Goal: Information Seeking & Learning: Learn about a topic

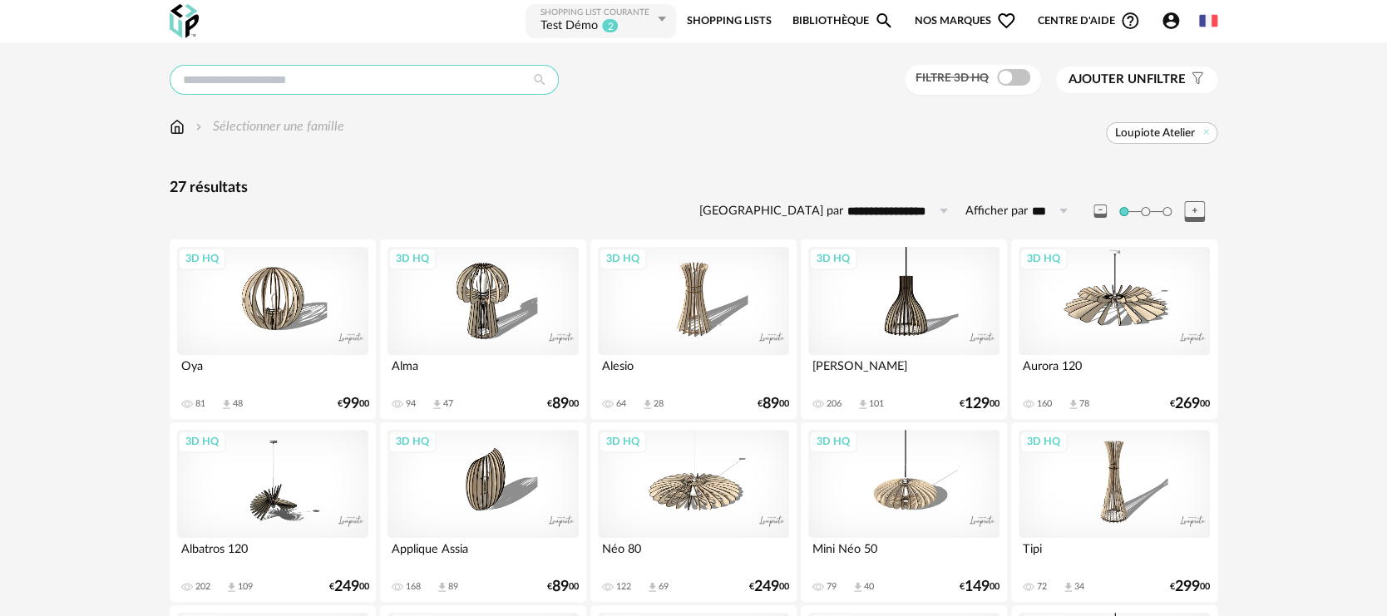
click at [317, 73] on input "text" at bounding box center [364, 80] width 389 height 30
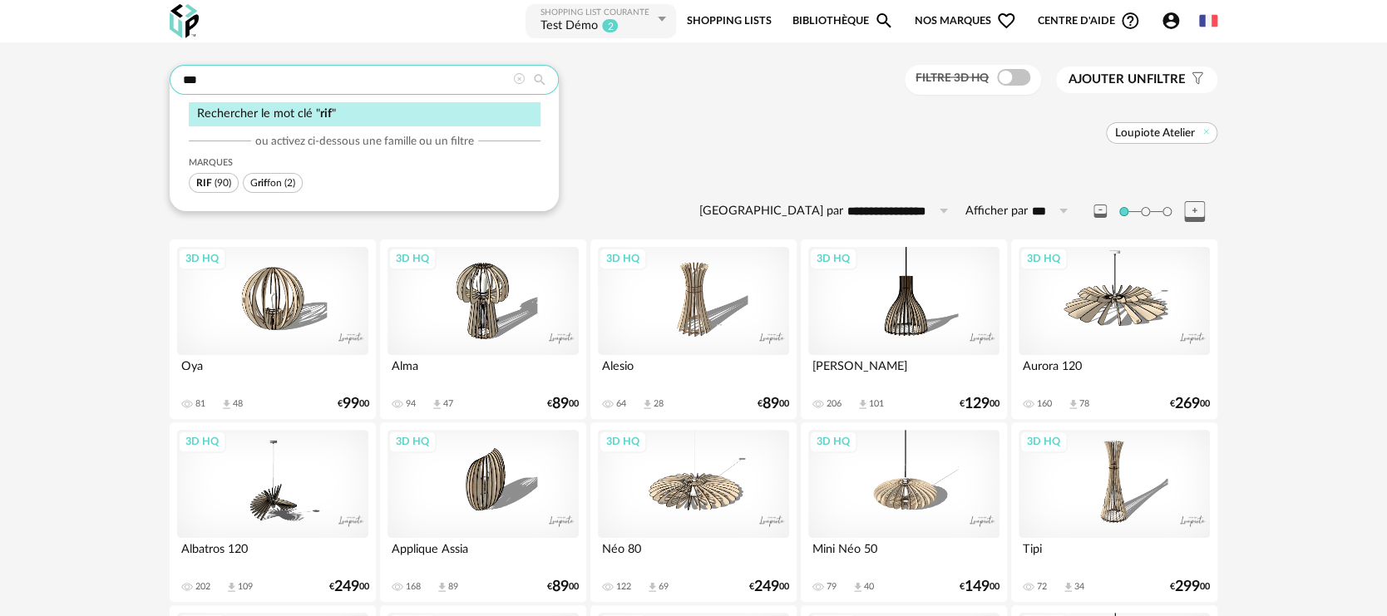
type input "***"
click at [230, 182] on span "(90)" at bounding box center [223, 183] width 17 height 10
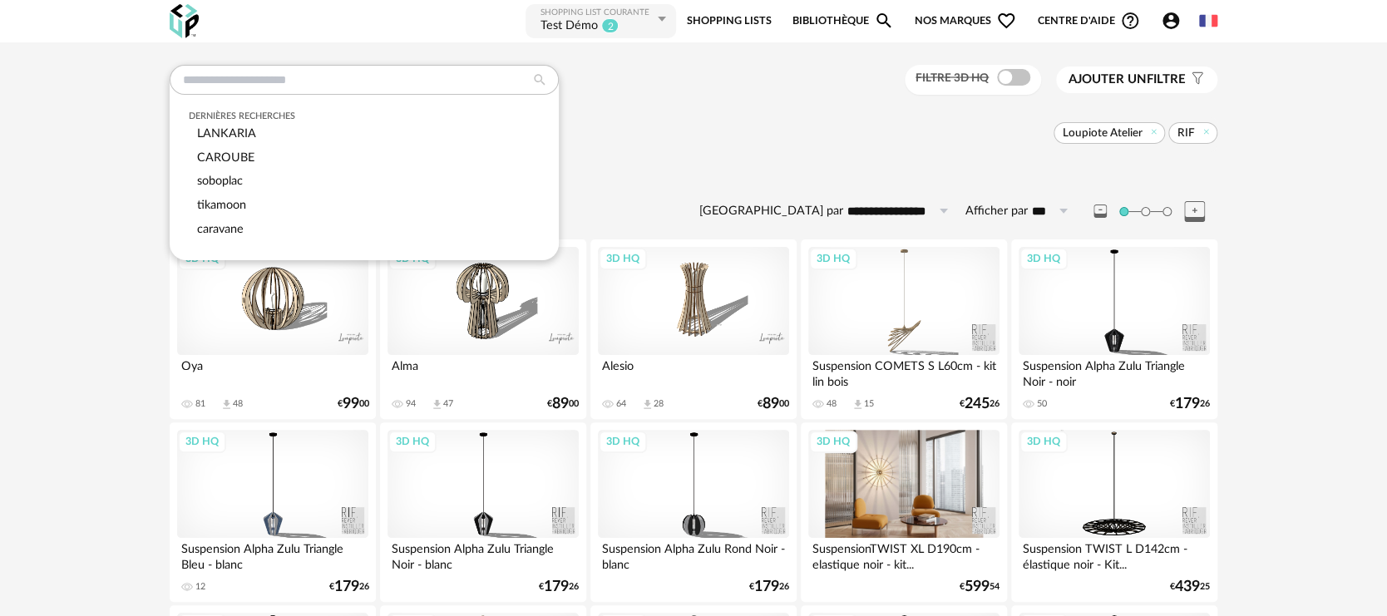
scroll to position [111, 0]
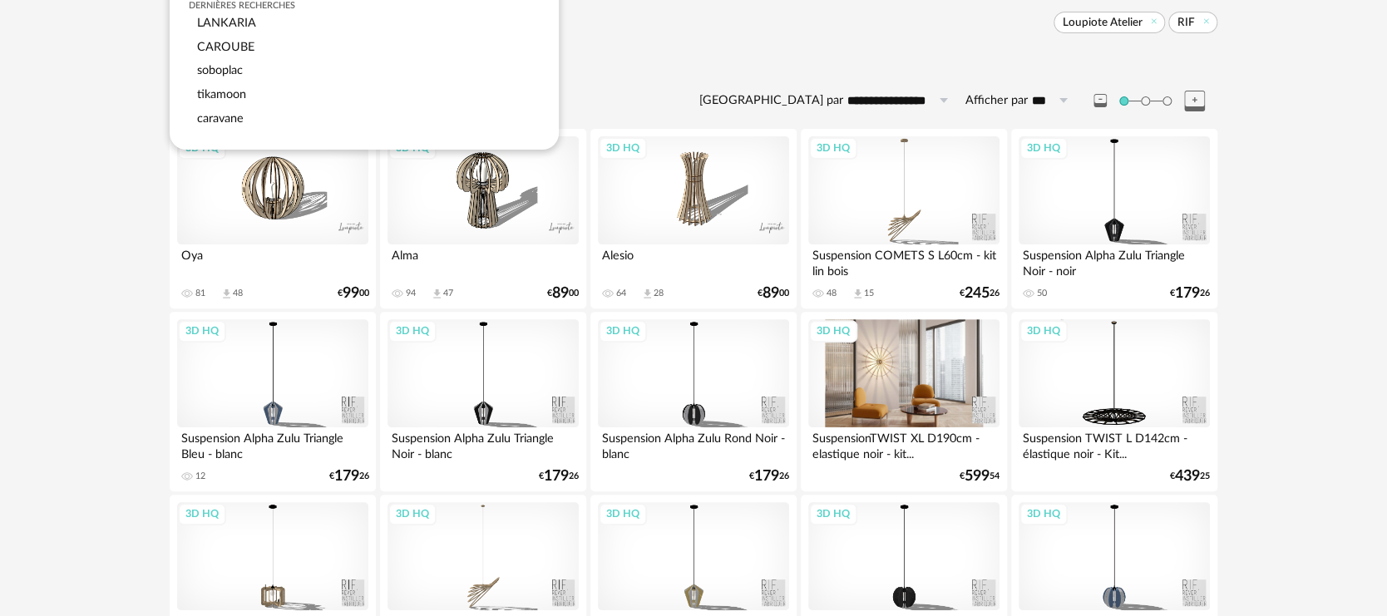
click at [859, 365] on div "3D HQ" at bounding box center [903, 373] width 191 height 108
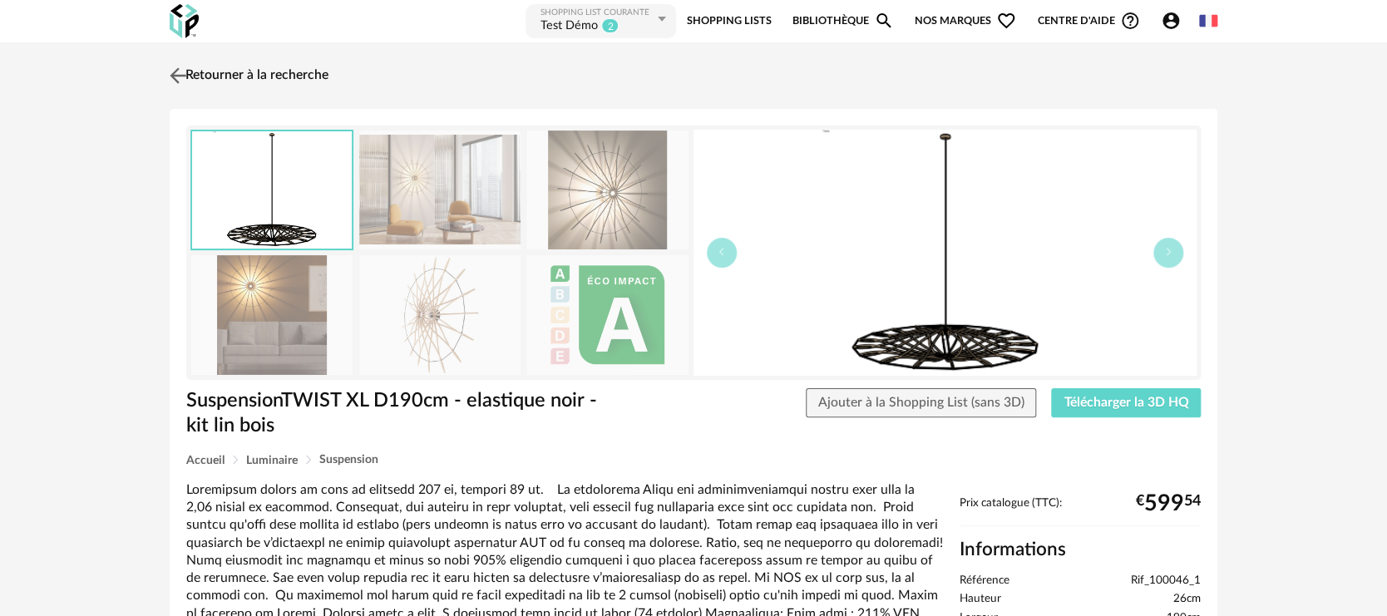
click at [178, 80] on img at bounding box center [178, 75] width 24 height 24
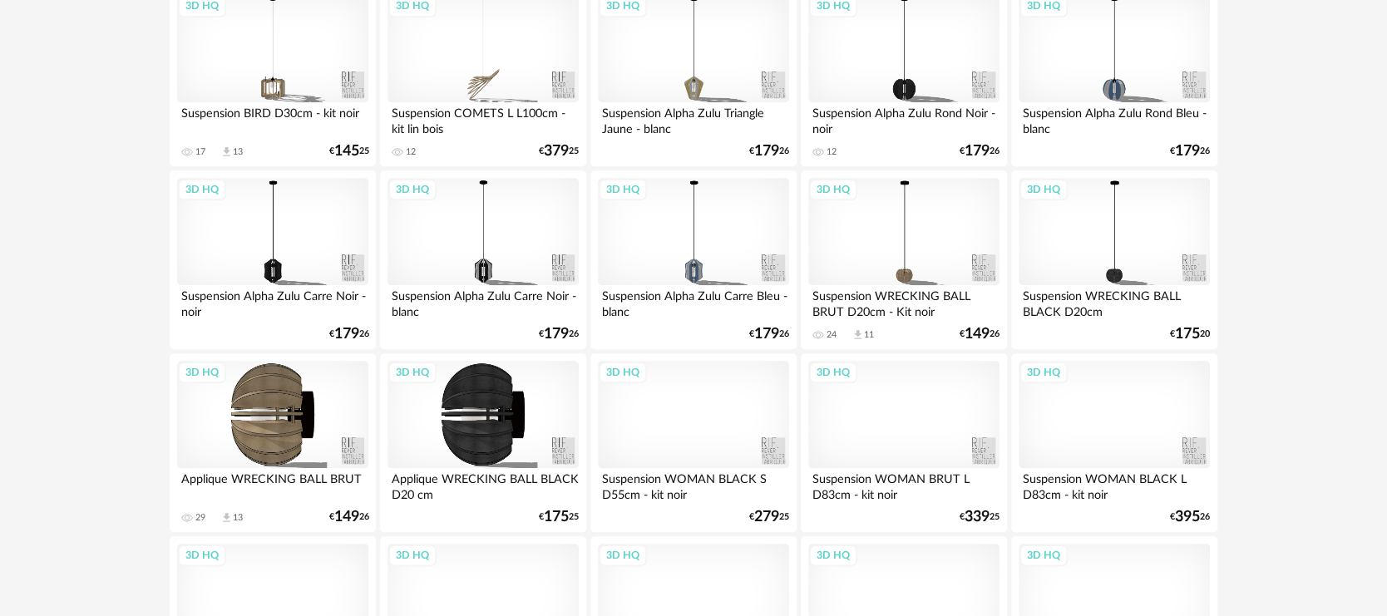
scroll to position [776, 0]
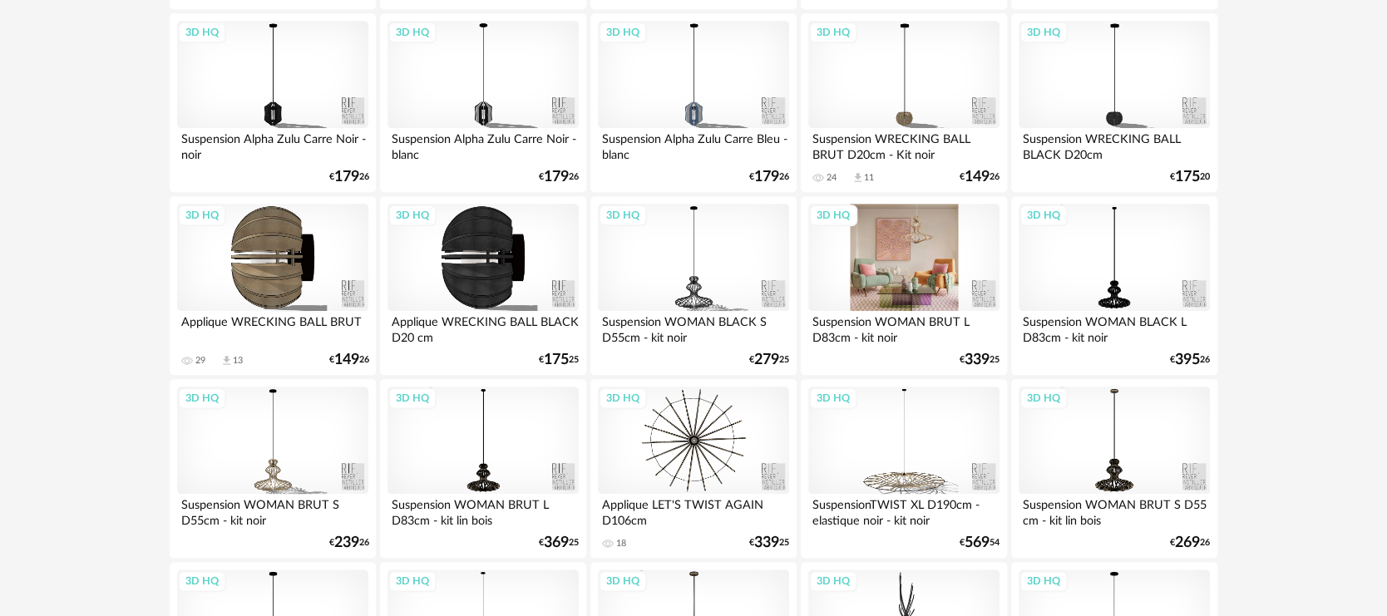
click at [895, 276] on div "3D HQ" at bounding box center [903, 258] width 191 height 108
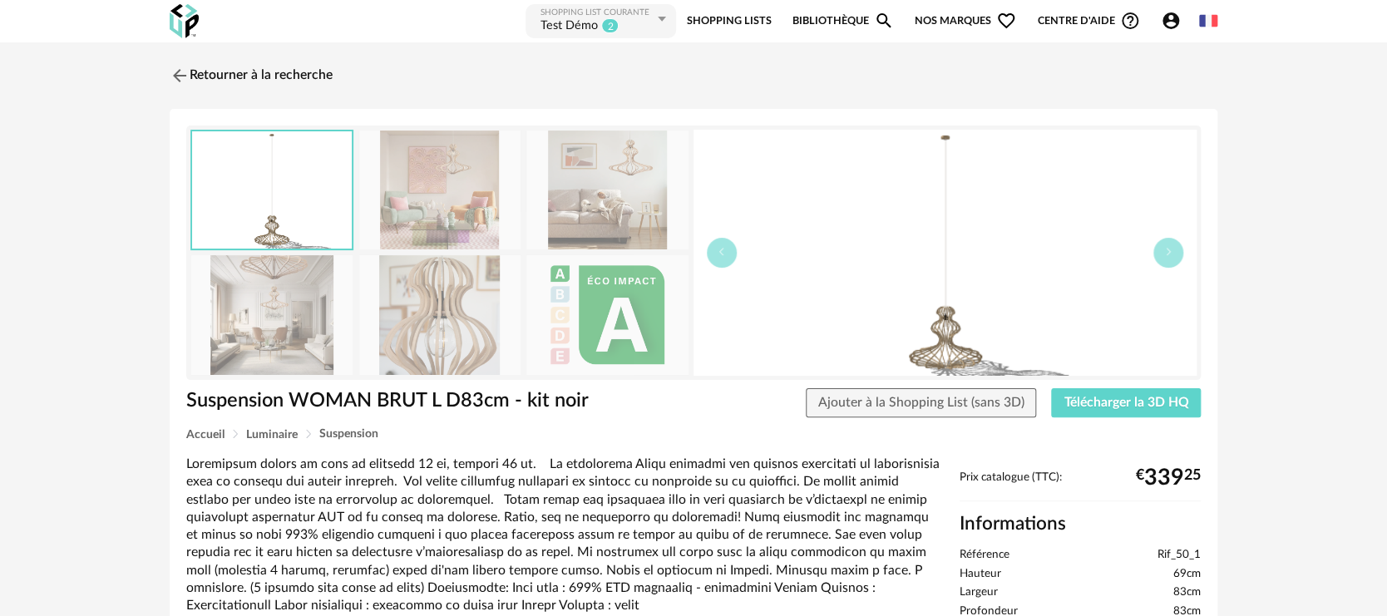
click at [1248, 199] on div "Retourner à la recherche Suspension WOMAN BRUT L D83cm - kit noir Suspension WO…" at bounding box center [693, 628] width 1387 height 1172
click at [197, 68] on link "Retourner à la recherche" at bounding box center [246, 75] width 163 height 37
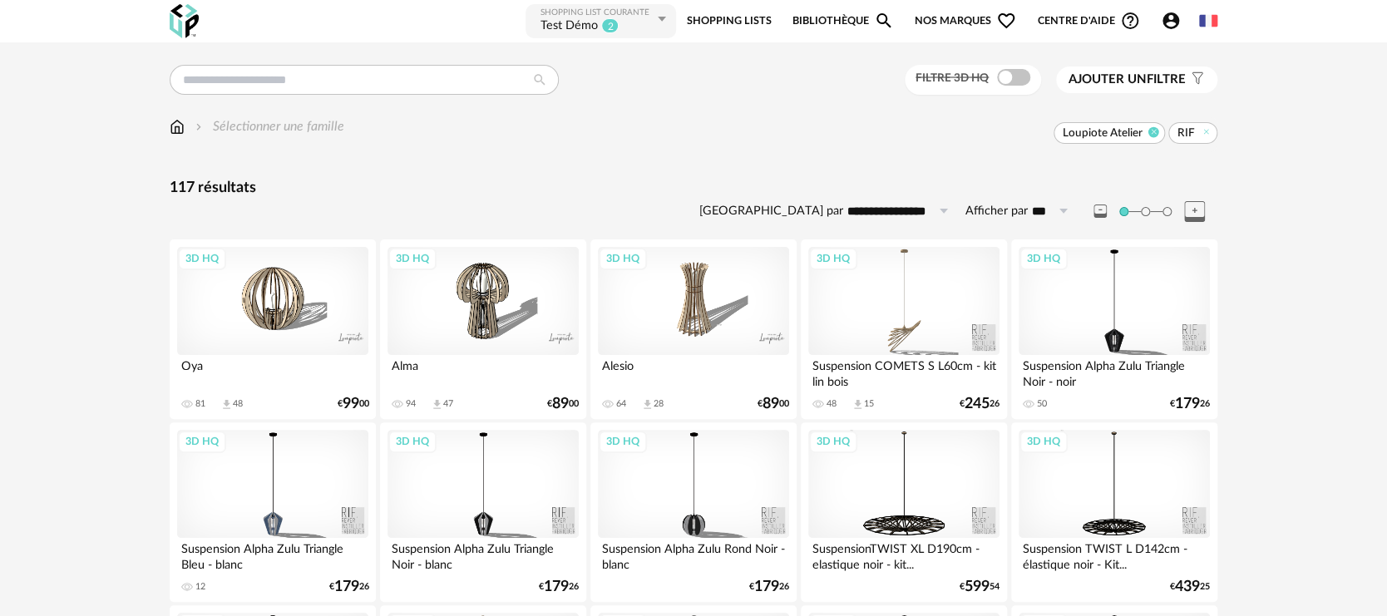
click at [1158, 131] on icon at bounding box center [1153, 131] width 11 height 11
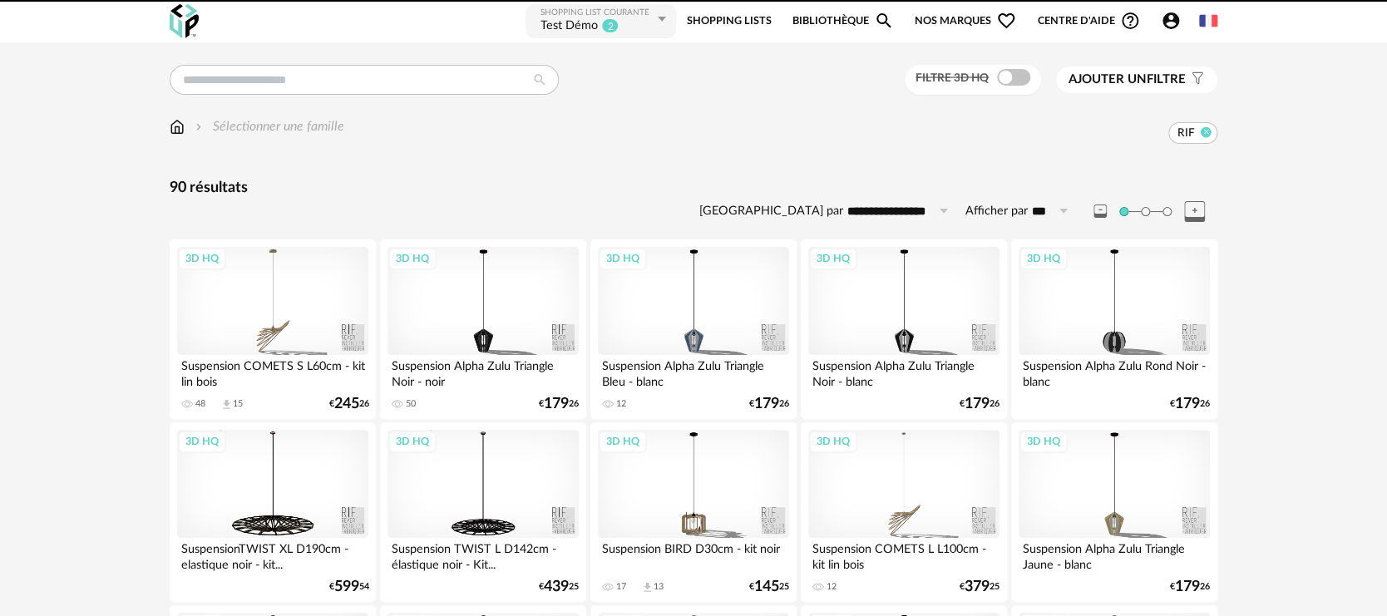
click at [1158, 131] on div "RIF" at bounding box center [780, 133] width 873 height 22
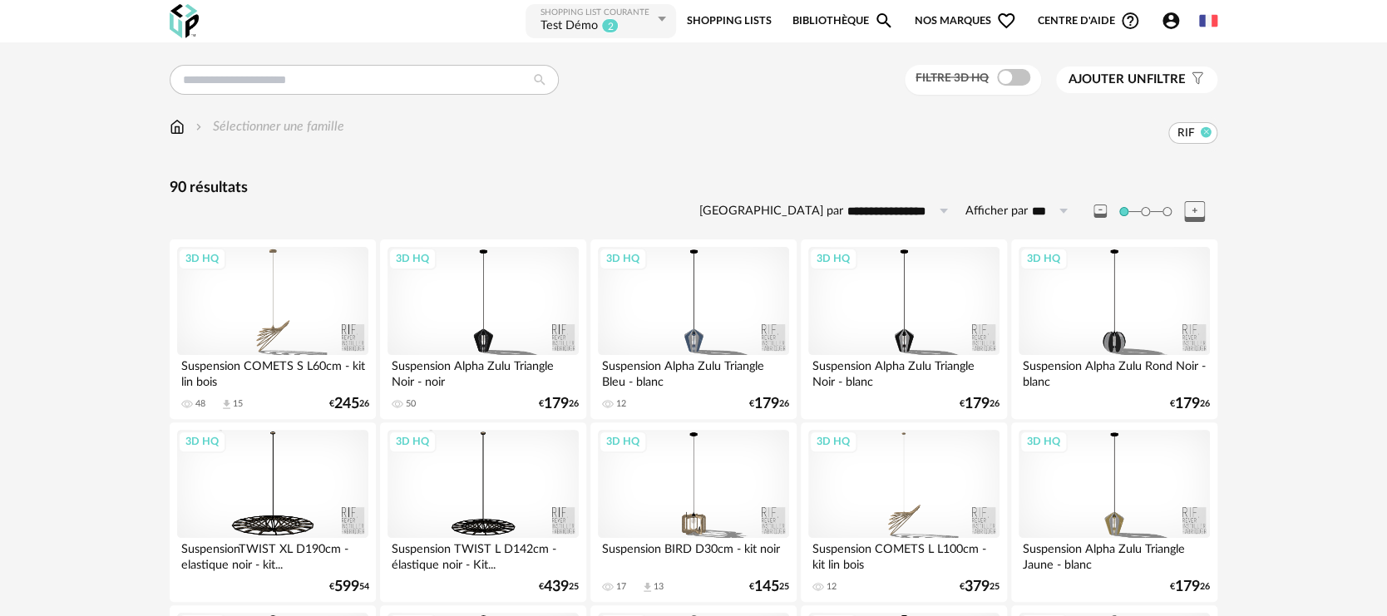
click at [1210, 136] on icon at bounding box center [1206, 131] width 11 height 11
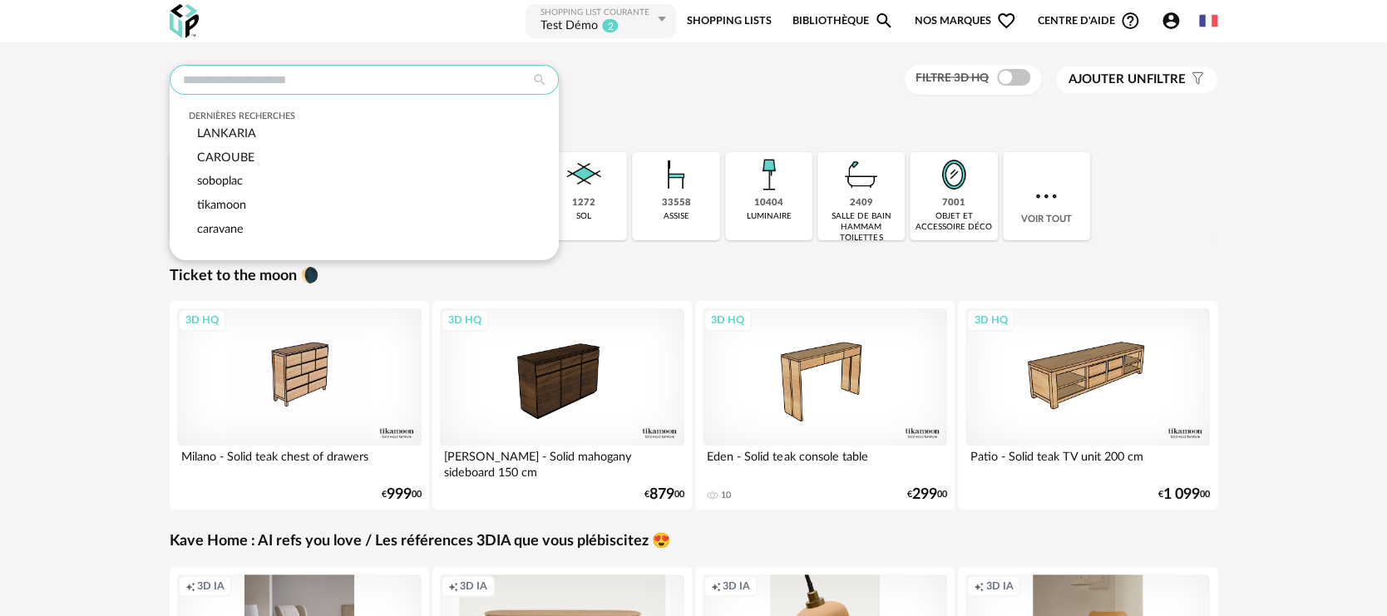
click at [228, 85] on input "text" at bounding box center [364, 80] width 389 height 30
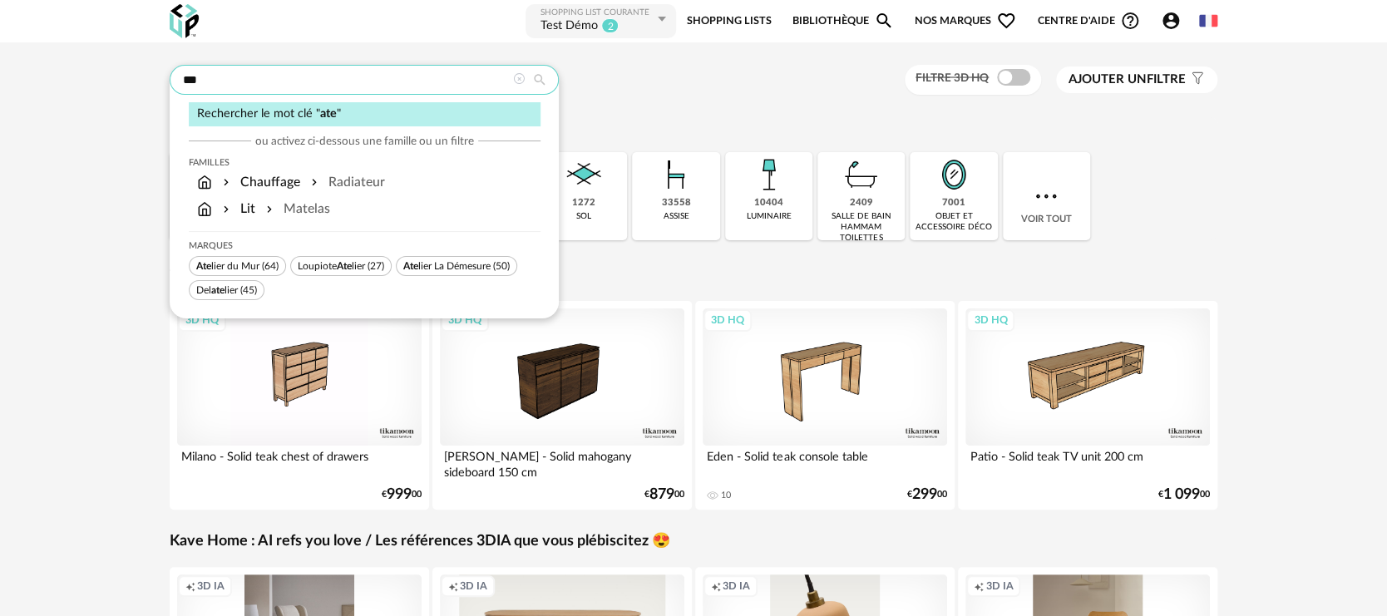
type input "***"
click at [332, 264] on span "Loupiote Ate lier" at bounding box center [331, 266] width 67 height 10
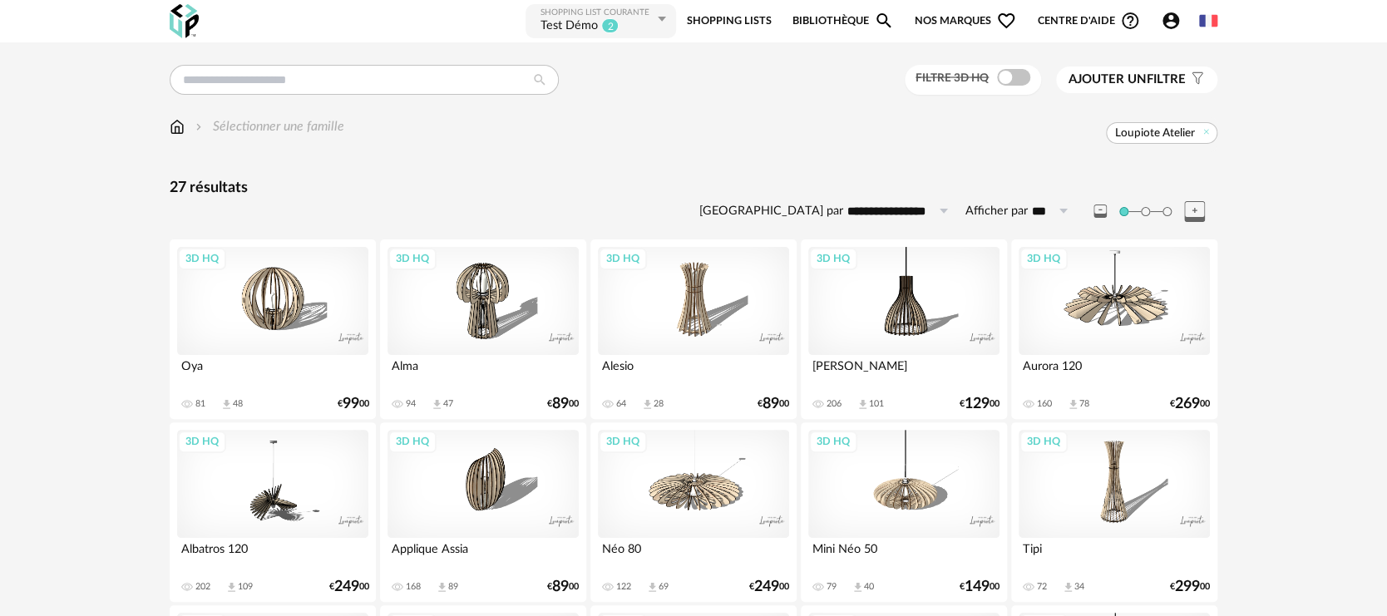
click at [286, 289] on div "3D HQ" at bounding box center [272, 301] width 191 height 108
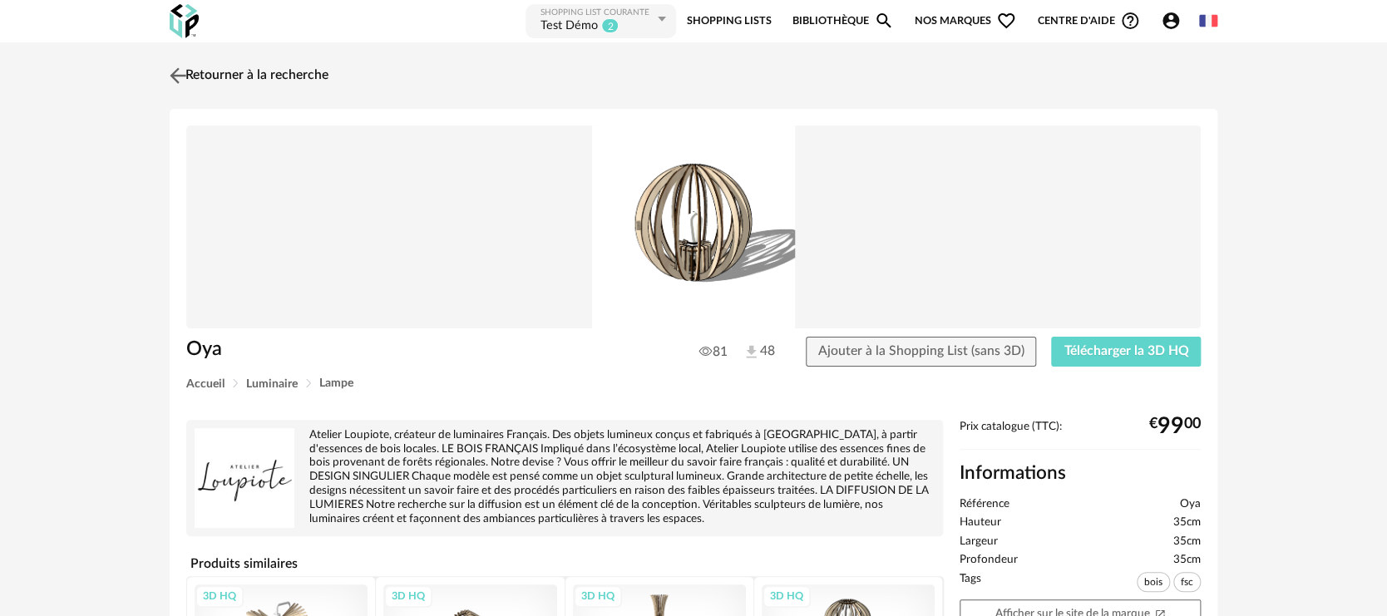
click at [170, 77] on img at bounding box center [178, 75] width 24 height 24
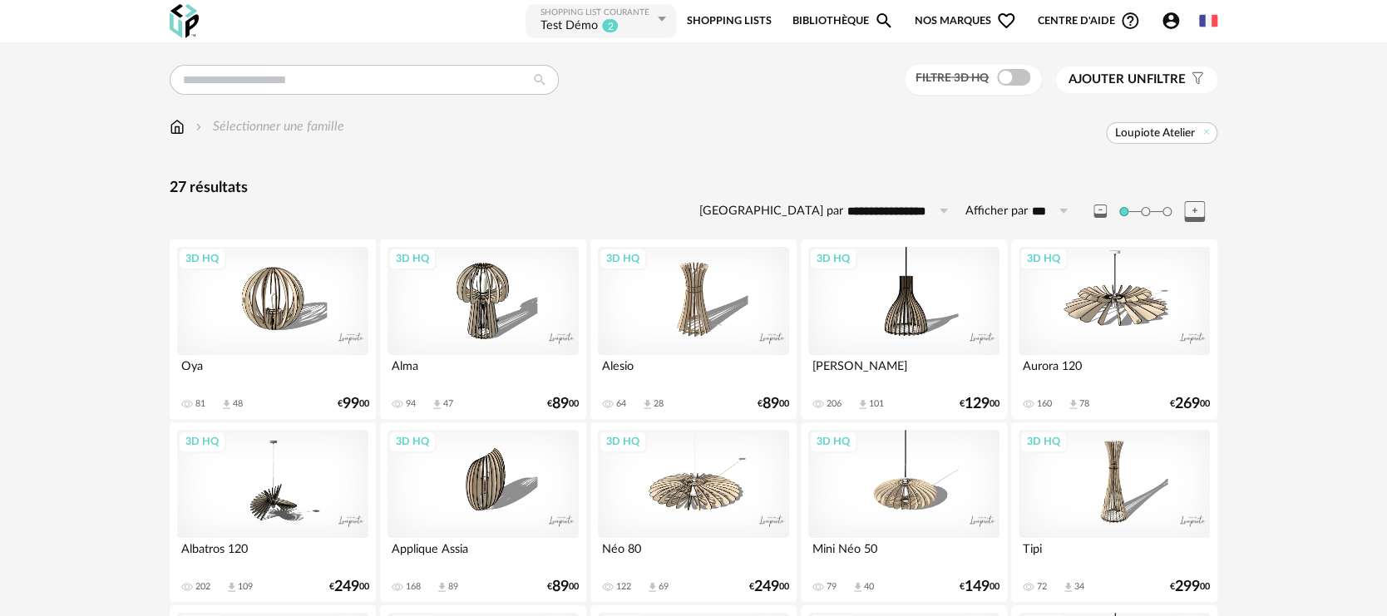
click at [266, 81] on input "text" at bounding box center [364, 80] width 389 height 30
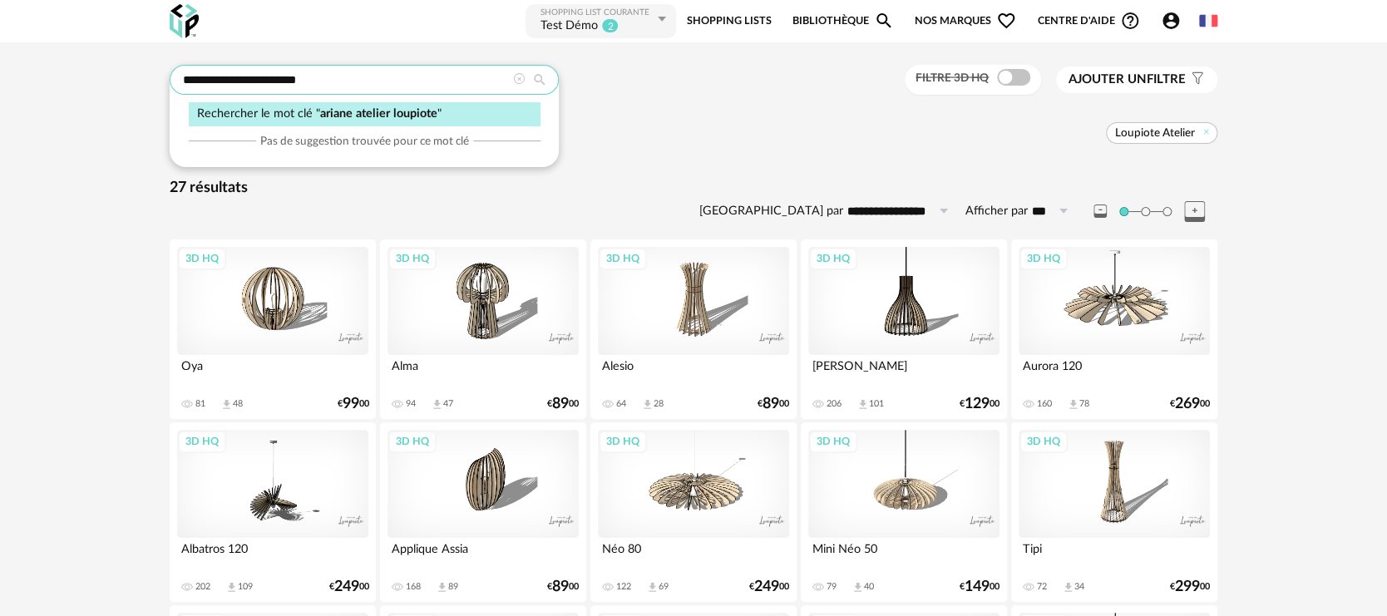
type input "**********"
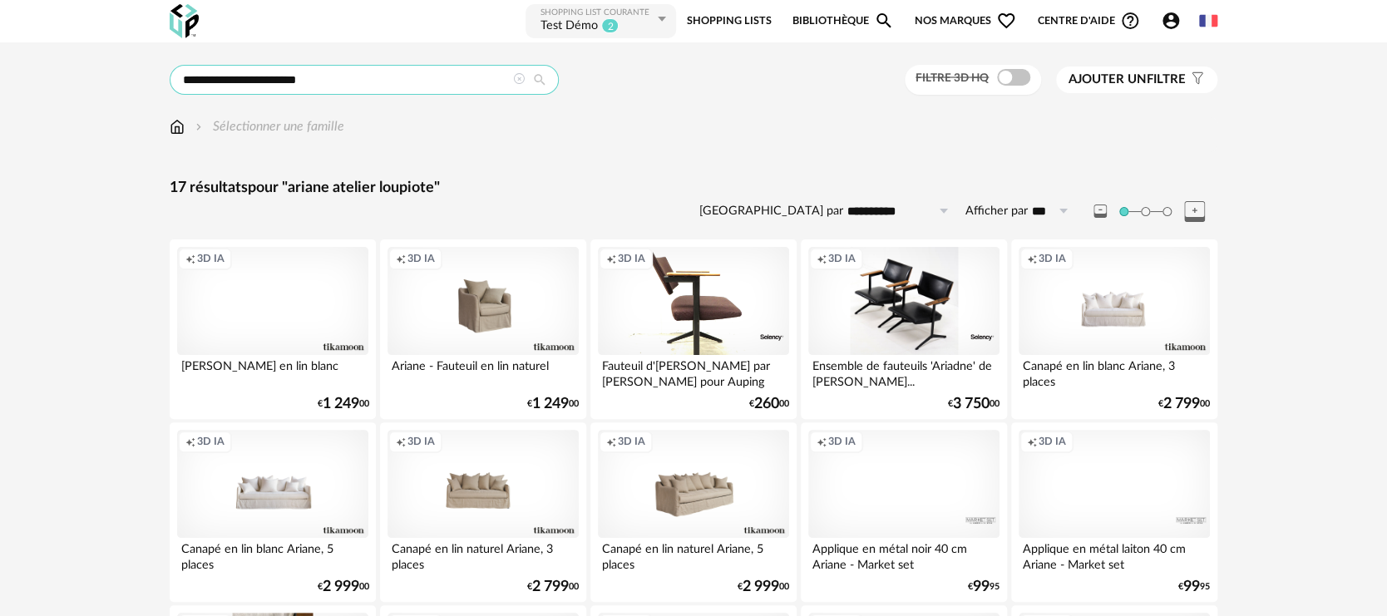
drag, startPoint x: 308, startPoint y: 77, endPoint x: 214, endPoint y: 77, distance: 94.0
click at [214, 77] on input "**********" at bounding box center [364, 80] width 389 height 30
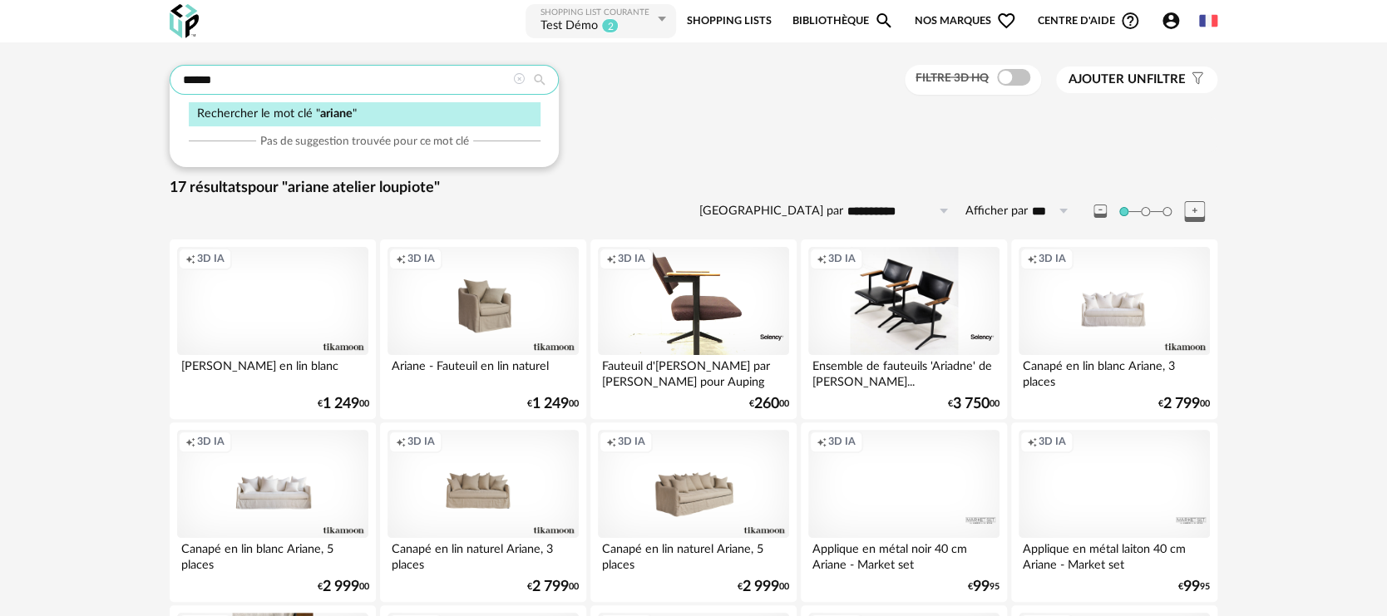
type input "******"
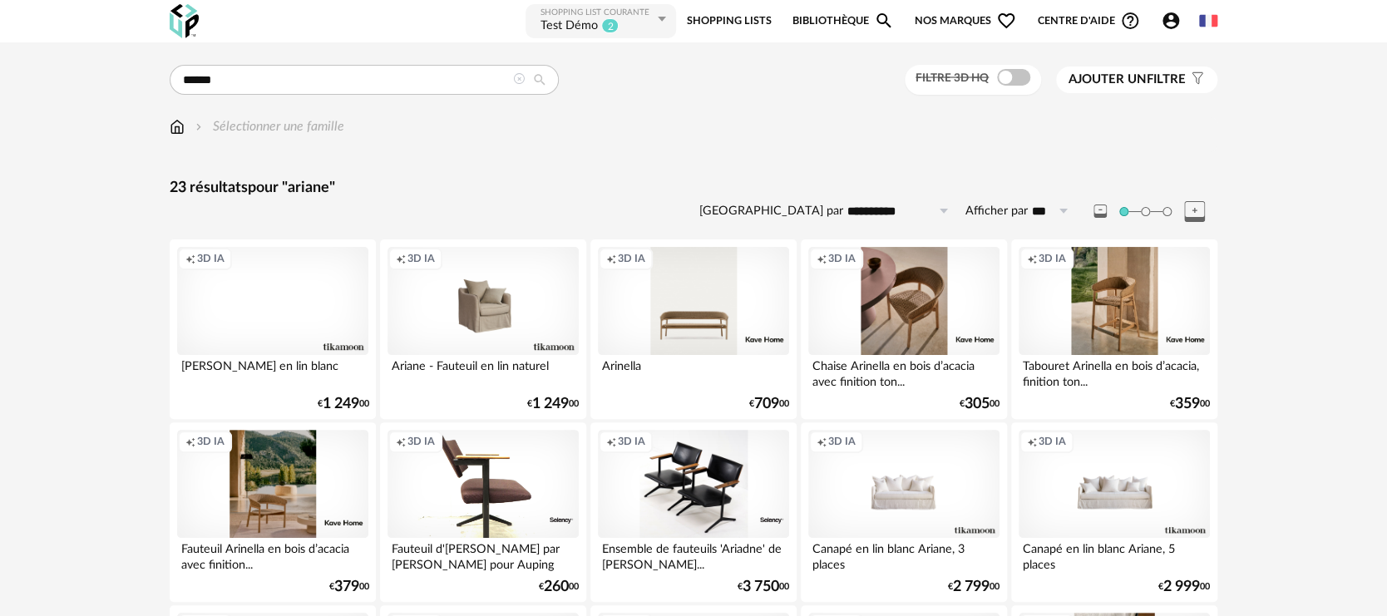
click at [1079, 83] on span "Ajouter un" at bounding box center [1108, 79] width 78 height 12
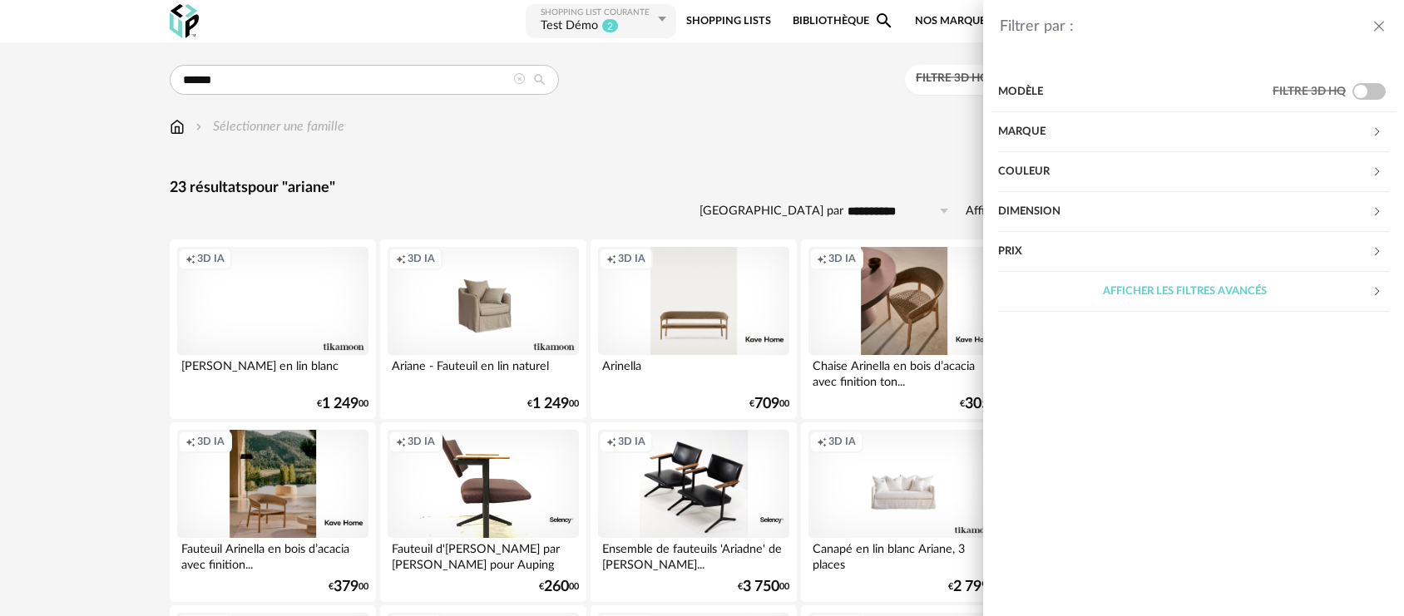
click at [1075, 132] on div "Marque" at bounding box center [1184, 132] width 373 height 40
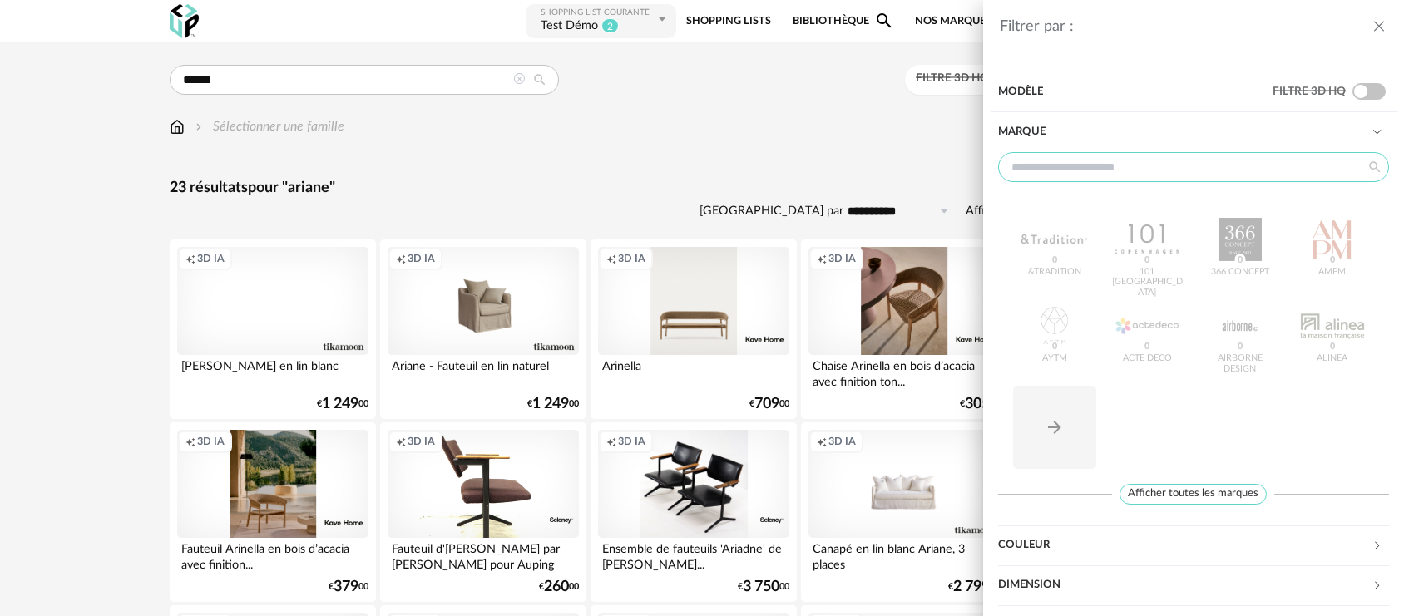
click at [1067, 175] on input "text" at bounding box center [1193, 167] width 391 height 30
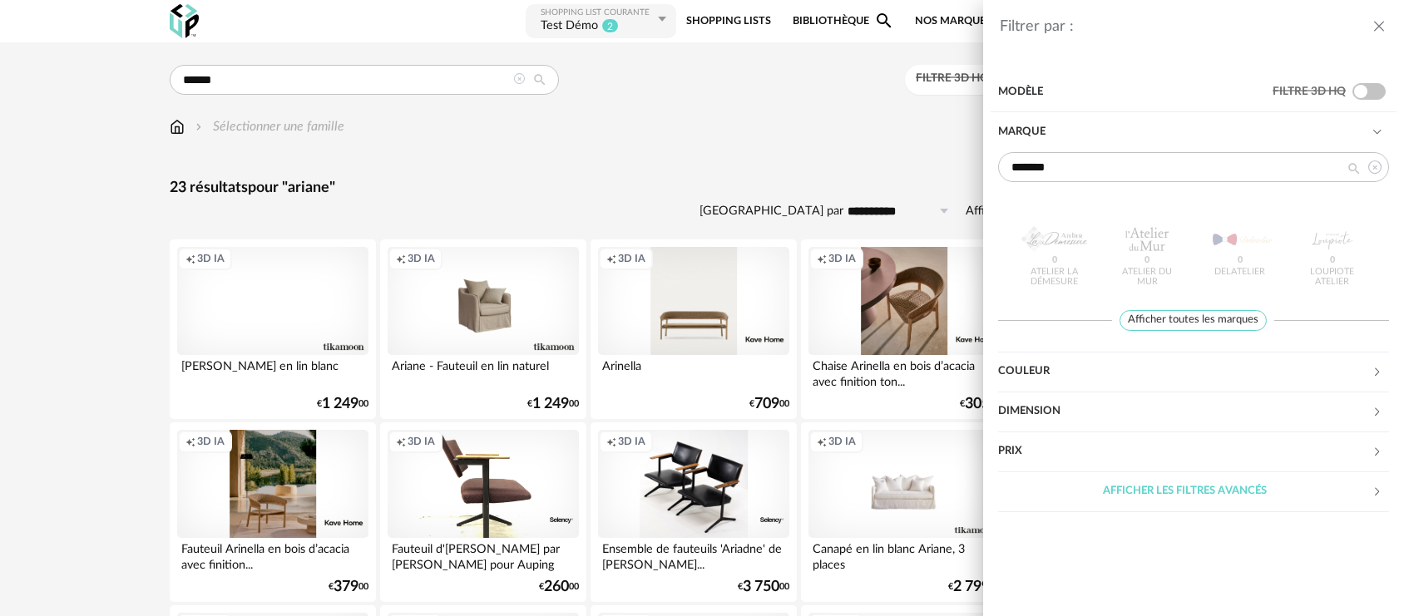
click at [1046, 288] on div "Atelier La Démesure 0 Atelier du Mur 0 Delatelier 0 Loupiote Atelier 0" at bounding box center [1193, 250] width 391 height 106
drag, startPoint x: 1084, startPoint y: 165, endPoint x: 983, endPoint y: 167, distance: 100.7
click at [983, 167] on div "Modèle Filtre 3D HQ Marque ******* Atelier La Démesure 0 Atelier du Mur 0 Delat…" at bounding box center [1193, 292] width 421 height 454
type input "*"
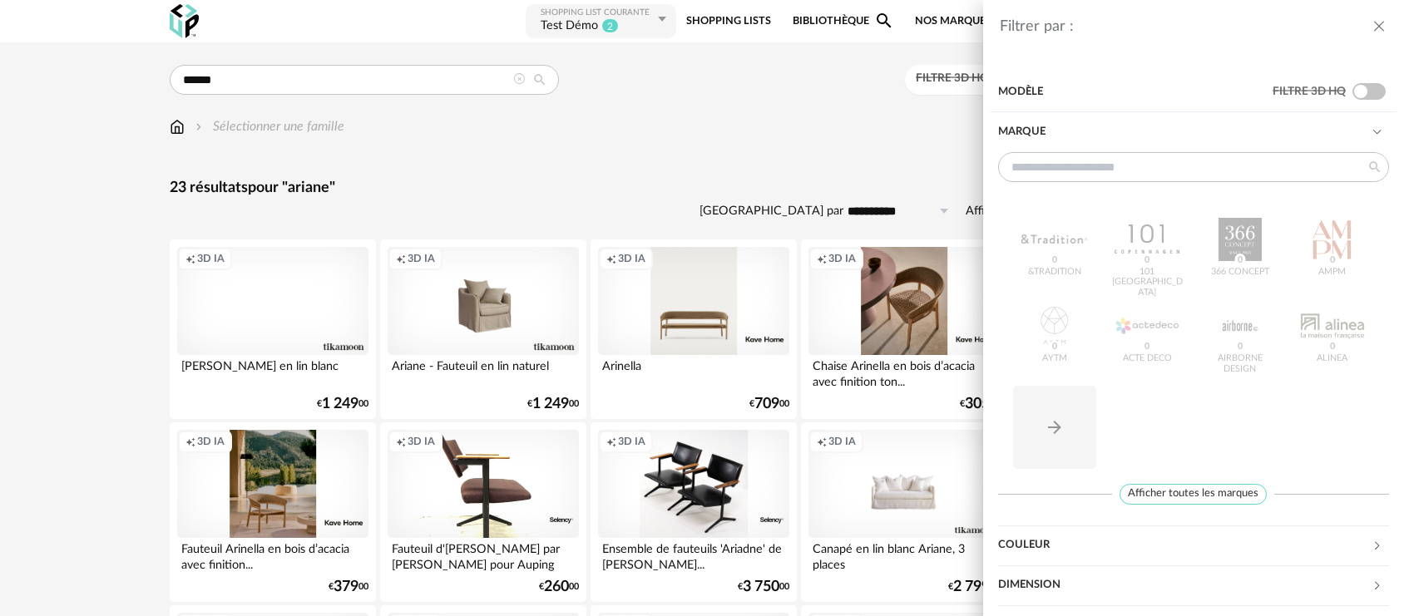
drag, startPoint x: 222, startPoint y: 77, endPoint x: 195, endPoint y: 86, distance: 29.2
click at [195, 86] on div "Filtrer par : Modèle Filtre 3D HQ Marque &tradition 0 101 Copenhagen 0 366 Conc…" at bounding box center [702, 308] width 1404 height 616
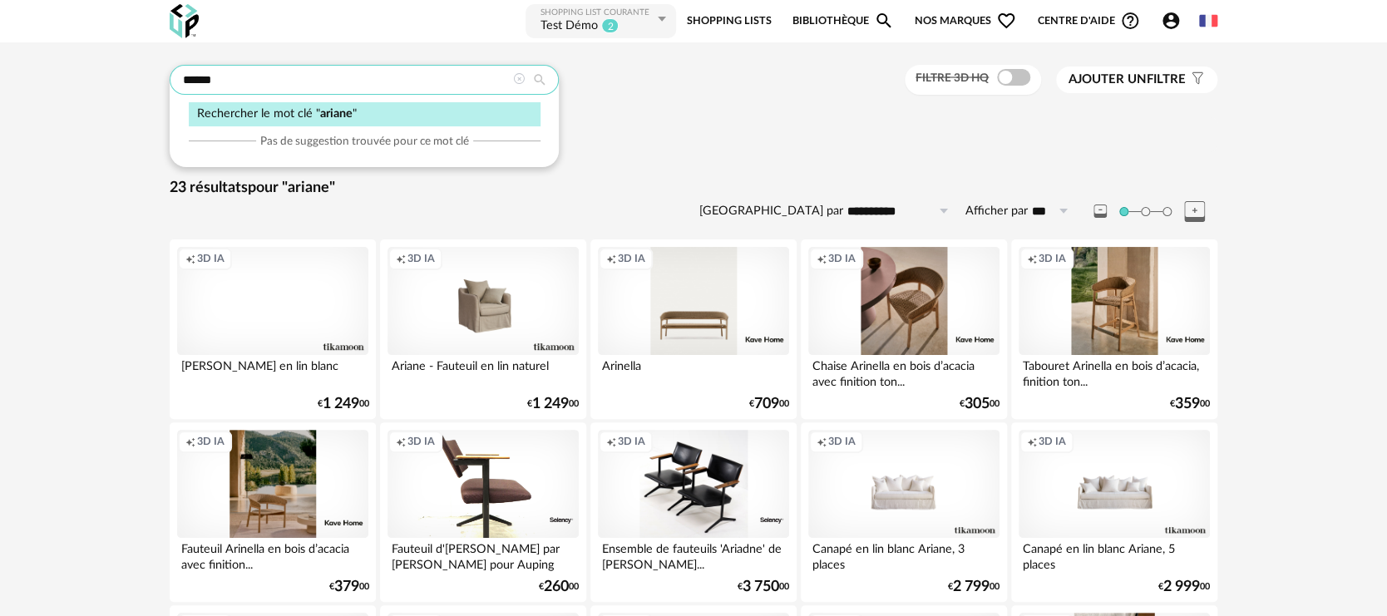
drag, startPoint x: 223, startPoint y: 76, endPoint x: 175, endPoint y: 81, distance: 48.5
click at [175, 81] on div "****** Rechercher le mot clé " ariane " Pas de suggestion trouvée pour ce mot c…" at bounding box center [694, 80] width 1048 height 31
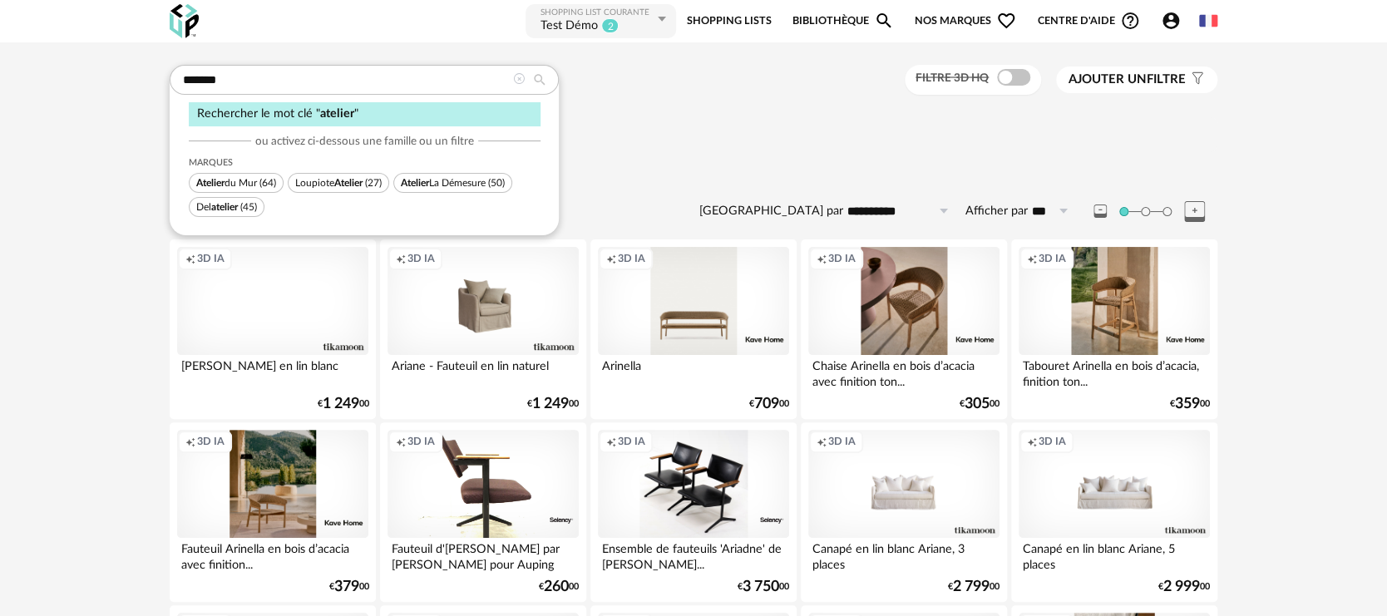
click at [312, 179] on span "Loupiote Atelier" at bounding box center [328, 183] width 67 height 10
type input "******"
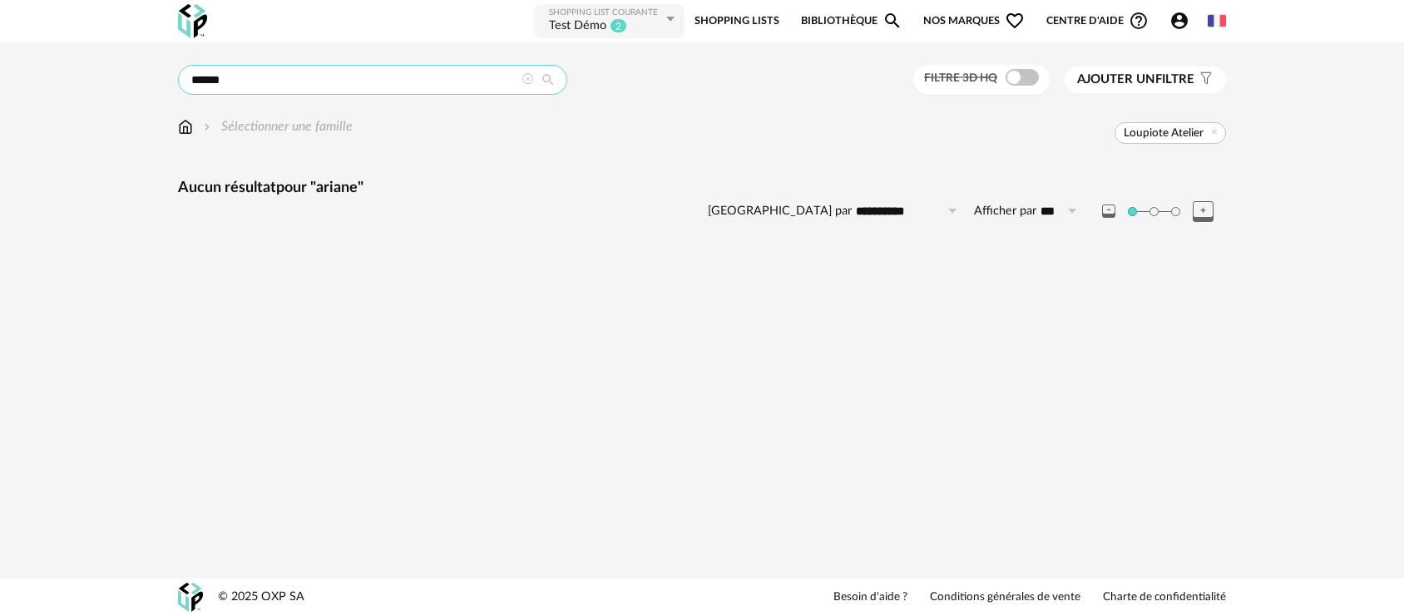
click at [290, 77] on input "******" at bounding box center [372, 80] width 389 height 30
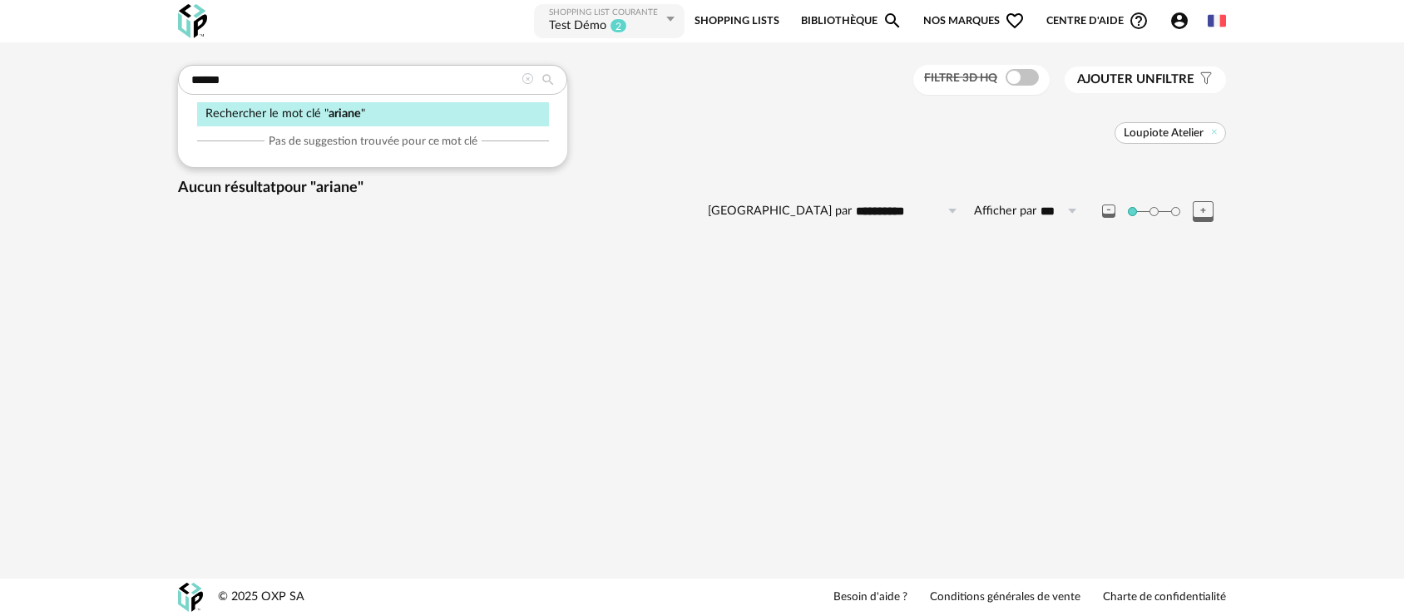
click at [533, 77] on icon at bounding box center [548, 79] width 30 height 15
click at [525, 81] on icon at bounding box center [527, 79] width 12 height 12
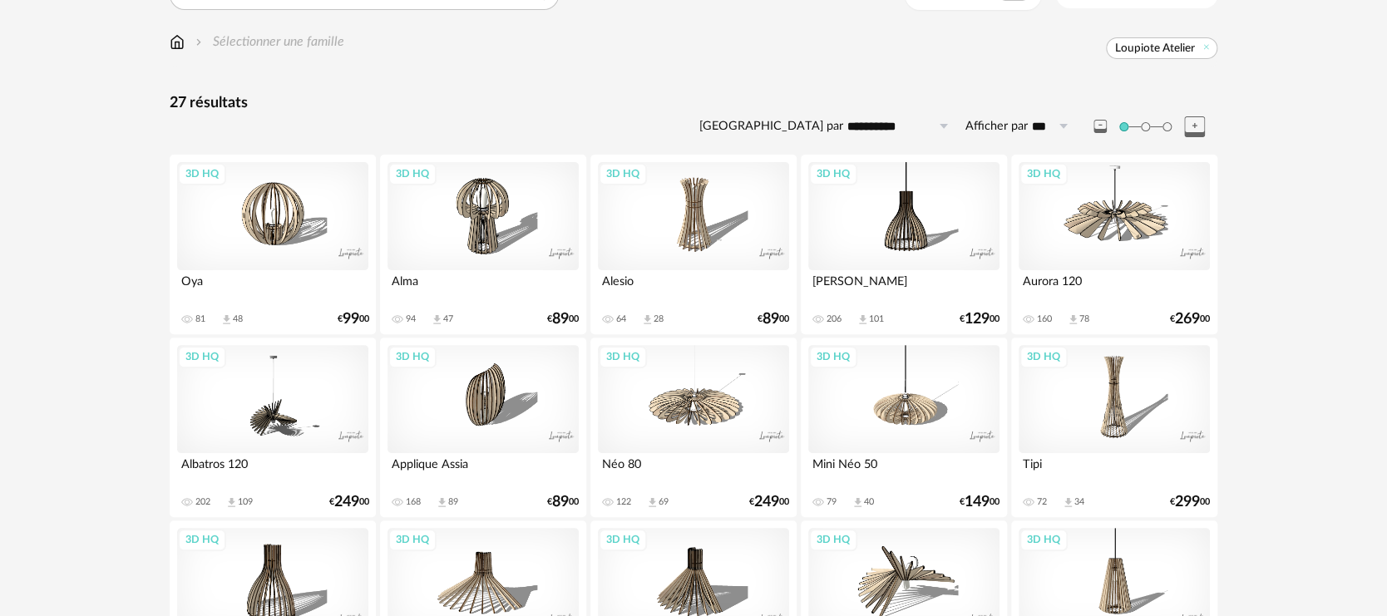
scroll to position [54, 0]
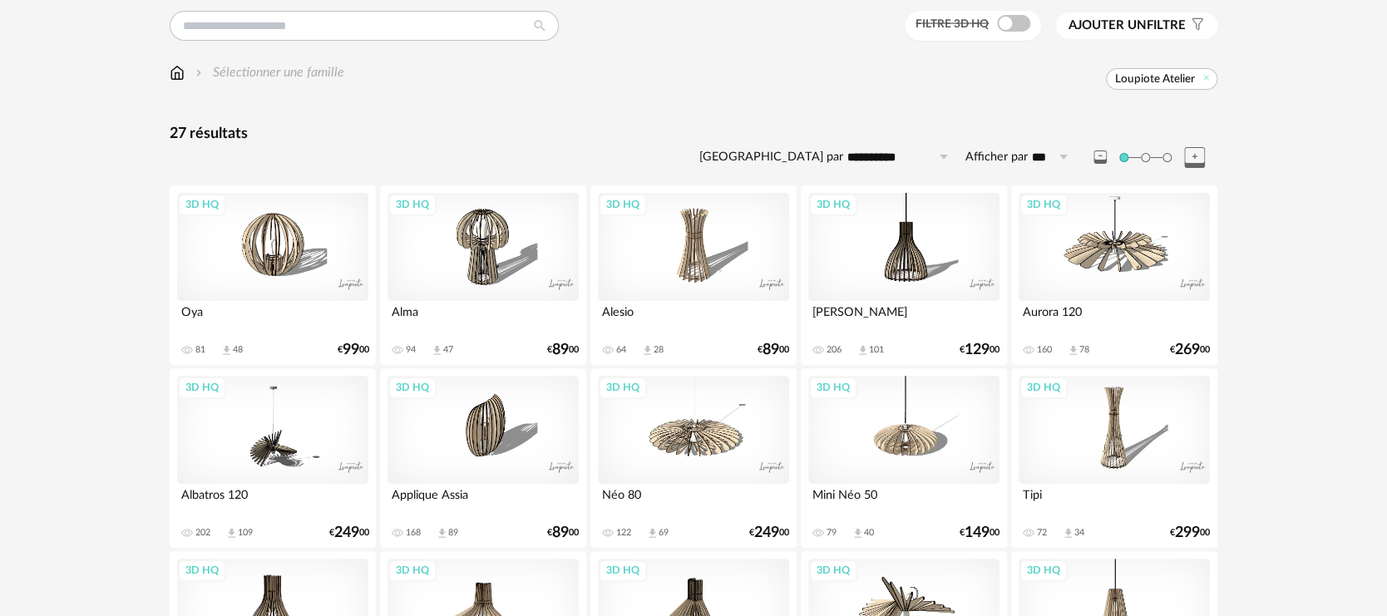
click at [874, 270] on div "3D HQ" at bounding box center [903, 247] width 191 height 108
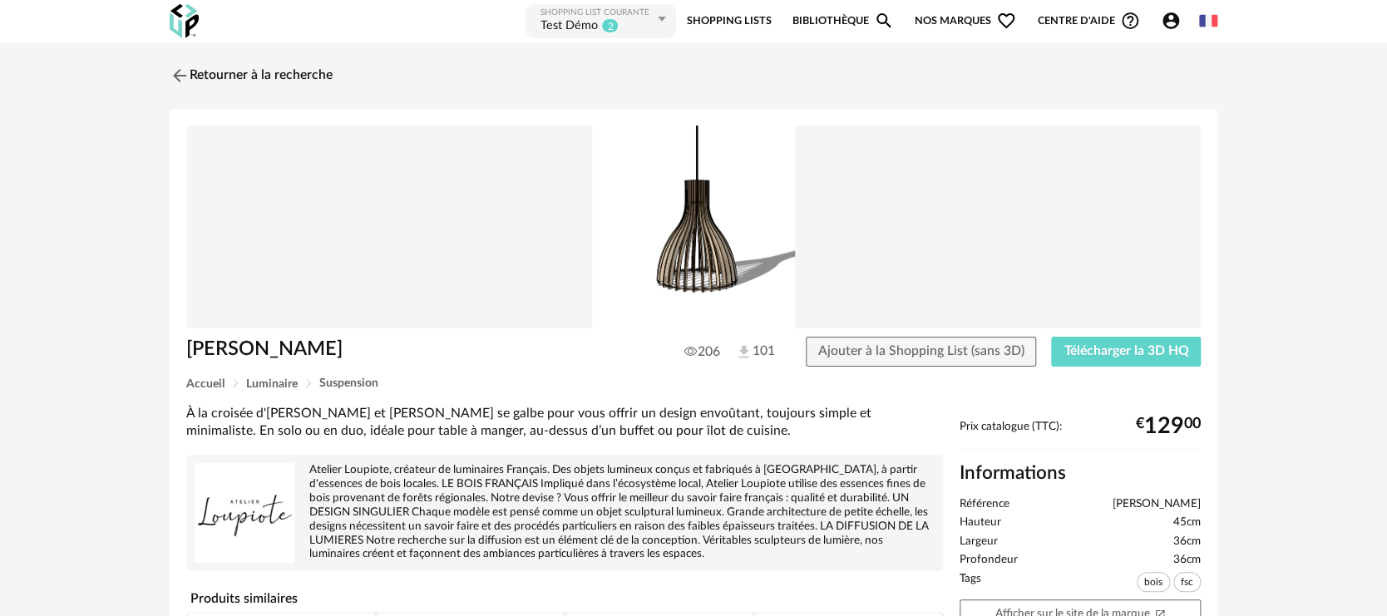
click at [1252, 274] on div "Retourner à la recherche Ariel 206 101 Ajouter à la Shopping List (sans 3D) Tél…" at bounding box center [693, 440] width 1387 height 797
click at [1246, 509] on div "Retourner à la recherche Ariel 206 101 Ajouter à la Shopping List (sans 3D) Tél…" at bounding box center [693, 440] width 1387 height 797
drag, startPoint x: 1172, startPoint y: 505, endPoint x: 1188, endPoint y: 504, distance: 16.7
click at [1188, 504] on li "Référence Ariel" at bounding box center [1080, 504] width 241 height 15
drag, startPoint x: 958, startPoint y: 507, endPoint x: 951, endPoint y: 499, distance: 10.6
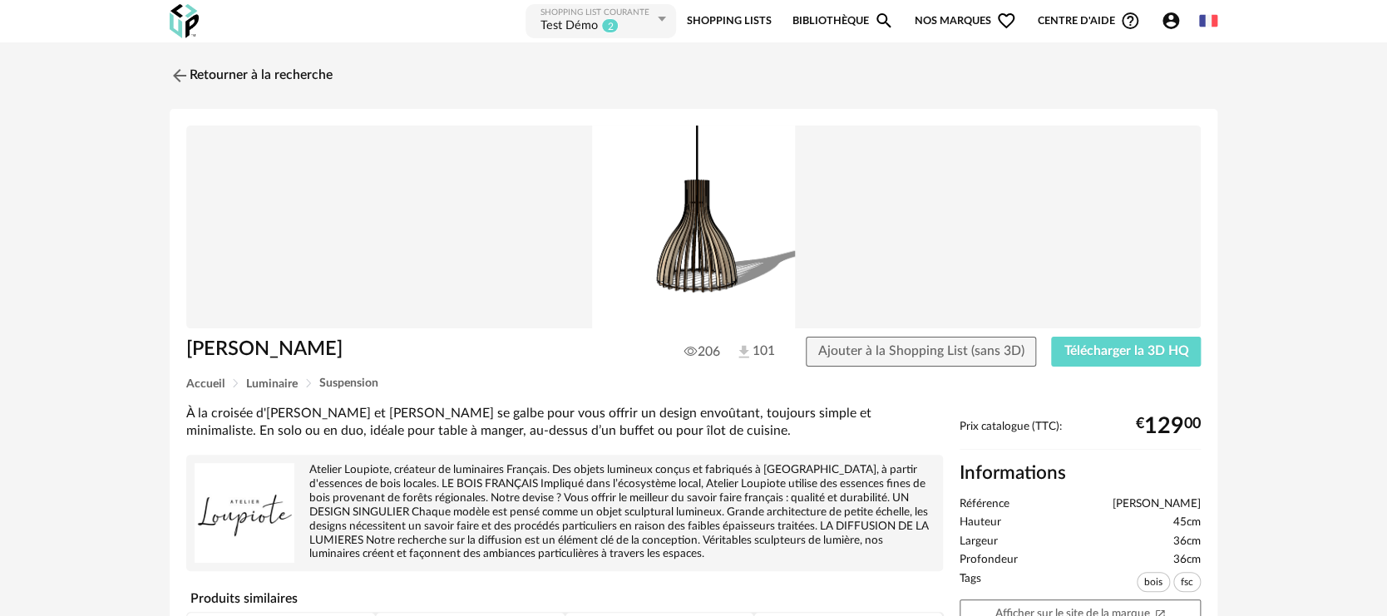
click at [956, 506] on div "Prix catalogue (TTC): € 129 00 Informations Référence Ariel Hauteur 45cm Largeu…" at bounding box center [1080, 606] width 258 height 373
drag, startPoint x: 958, startPoint y: 498, endPoint x: 1211, endPoint y: 496, distance: 252.8
click at [1211, 496] on div "Ariel 206 101 Ajouter à la Shopping List (sans 3D) Télécharger la 3D HQ Accueil…" at bounding box center [694, 459] width 1048 height 700
